Goal: Task Accomplishment & Management: Use online tool/utility

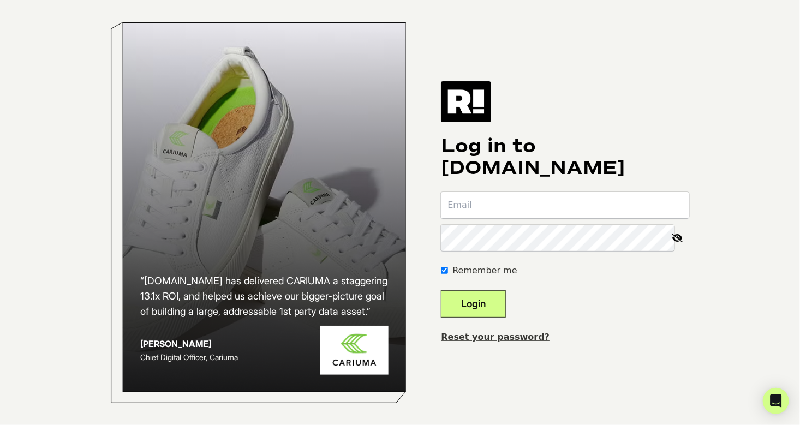
type input "[EMAIL_ADDRESS][DOMAIN_NAME]"
click at [483, 297] on button "Login" at bounding box center [473, 303] width 65 height 27
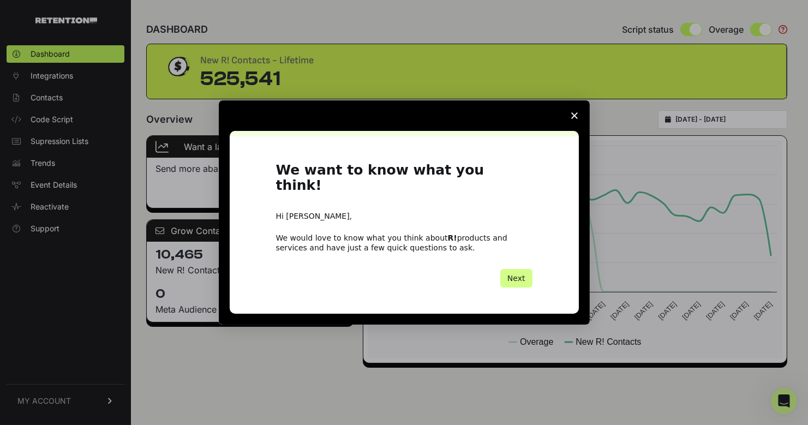
click at [577, 119] on icon "Close survey" at bounding box center [574, 115] width 7 height 7
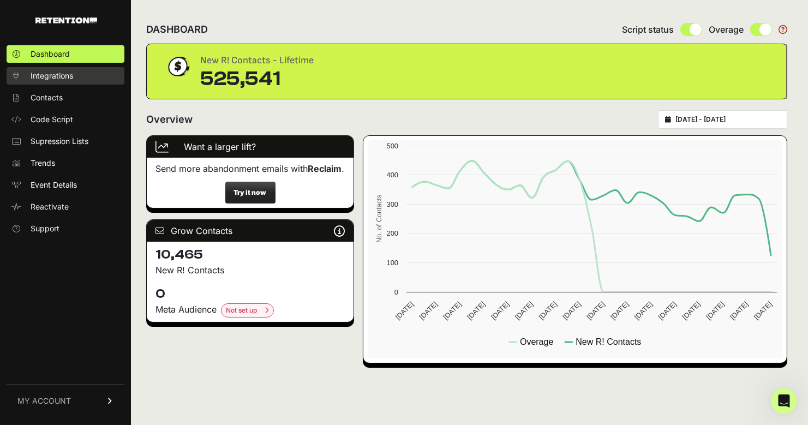
click at [34, 75] on span "Integrations" at bounding box center [52, 75] width 43 height 11
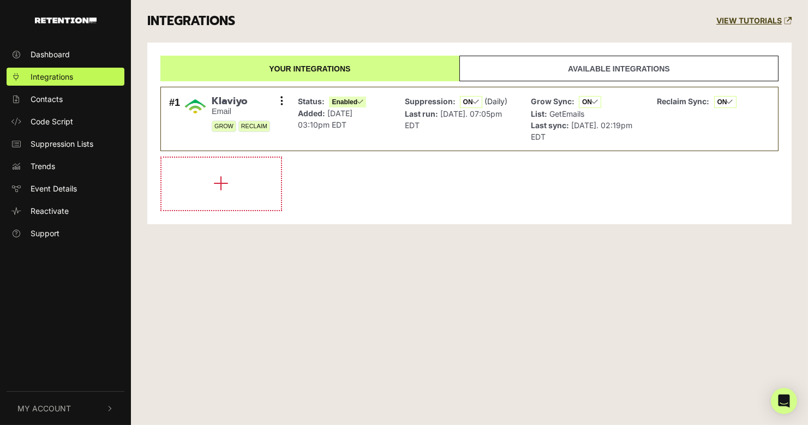
click at [634, 64] on link "Available integrations" at bounding box center [618, 69] width 319 height 26
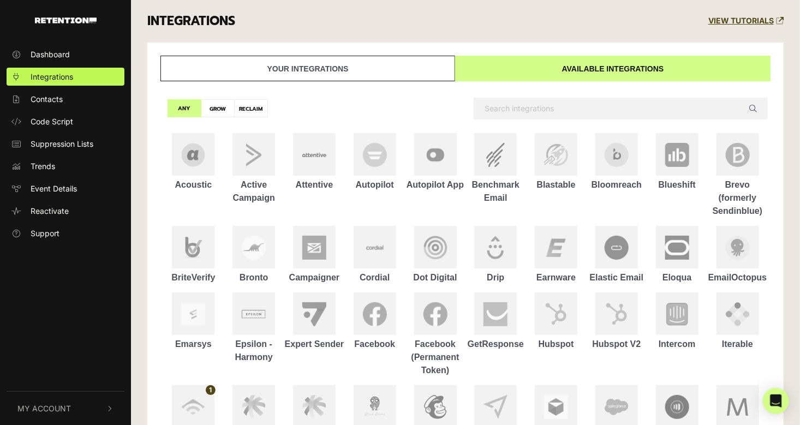
click at [513, 117] on input "text" at bounding box center [621, 109] width 294 height 22
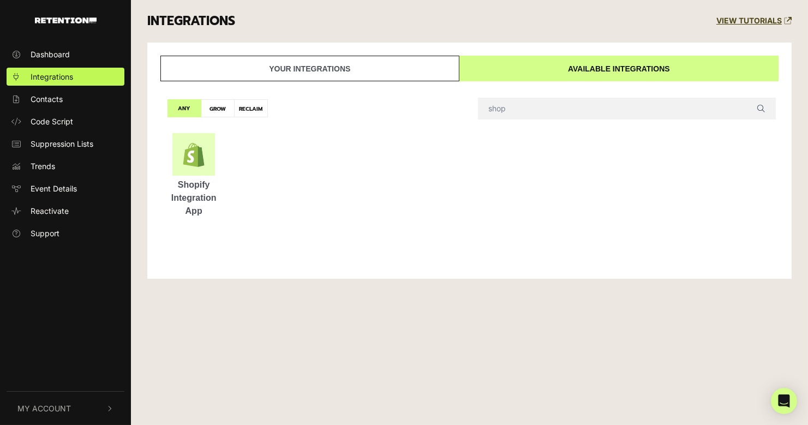
type input "shop"
click at [211, 147] on div at bounding box center [193, 154] width 43 height 43
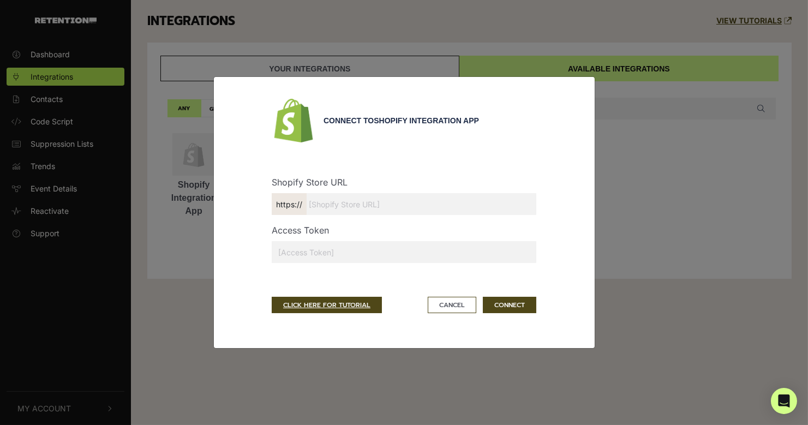
click at [439, 202] on input "text" at bounding box center [404, 204] width 265 height 22
click at [373, 241] on input "text" at bounding box center [404, 252] width 265 height 22
click at [438, 304] on button "Cancel" at bounding box center [452, 305] width 49 height 16
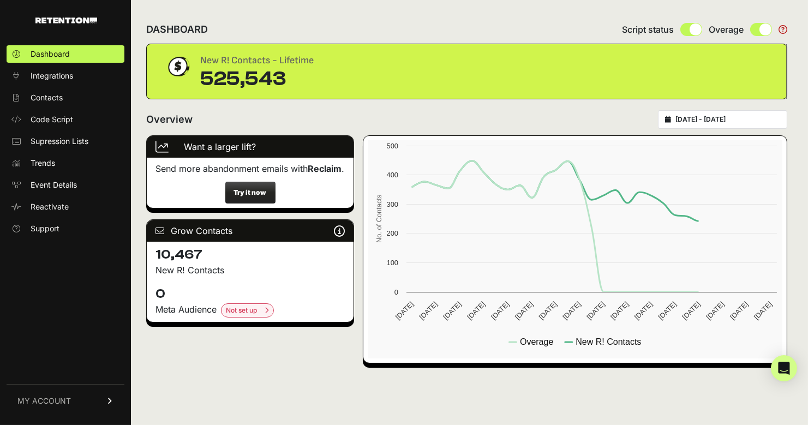
click at [41, 238] on div "Dashboard Integrations Contacts Code Script Supression Lists Trends Event Detai…" at bounding box center [65, 229] width 131 height 390
click at [43, 233] on span "Support" at bounding box center [45, 228] width 29 height 11
